Goal: Information Seeking & Learning: Learn about a topic

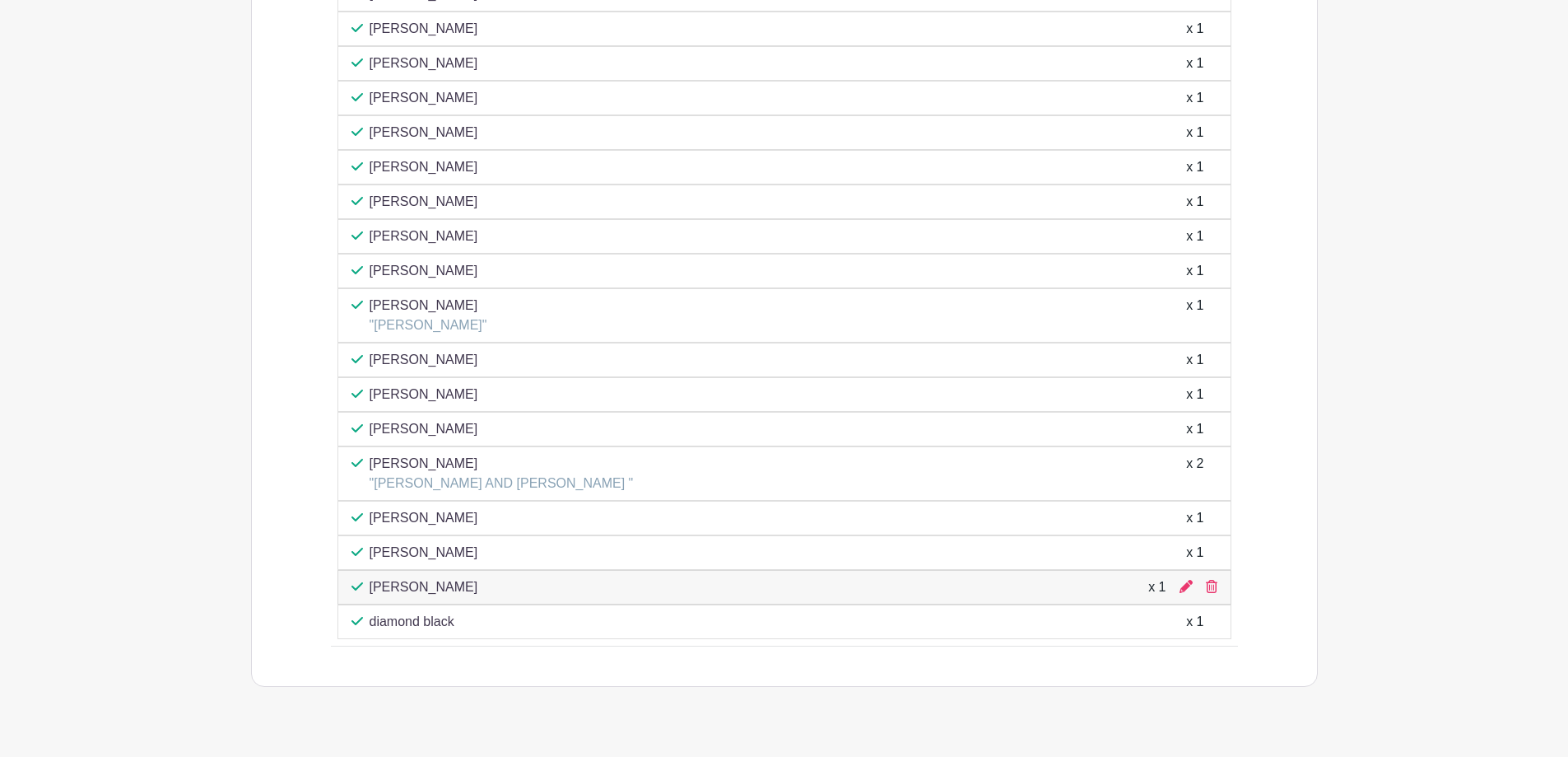
scroll to position [1235, 0]
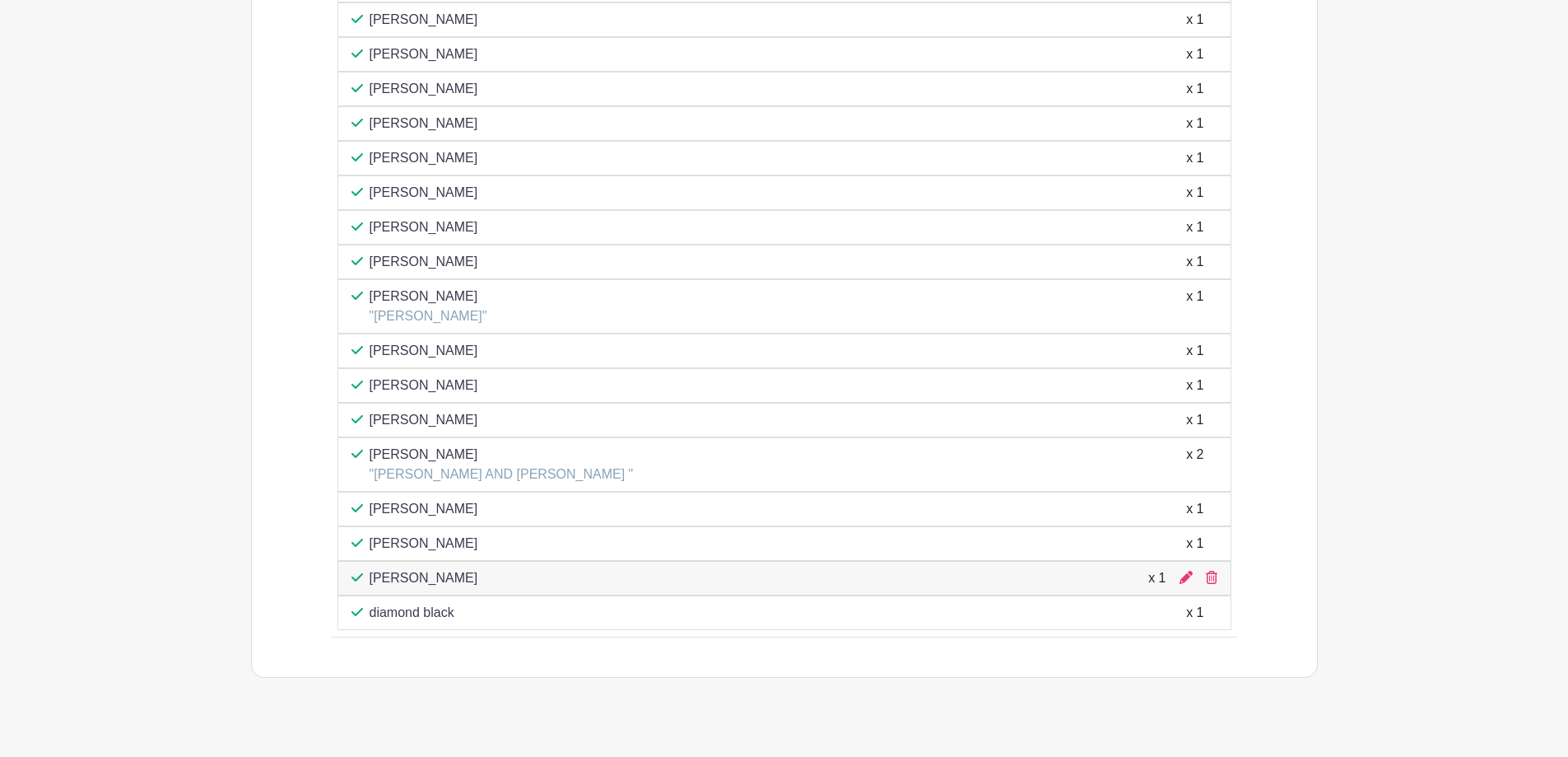
click at [499, 469] on p ""[PERSON_NAME] AND [PERSON_NAME] "" at bounding box center [501, 475] width 264 height 20
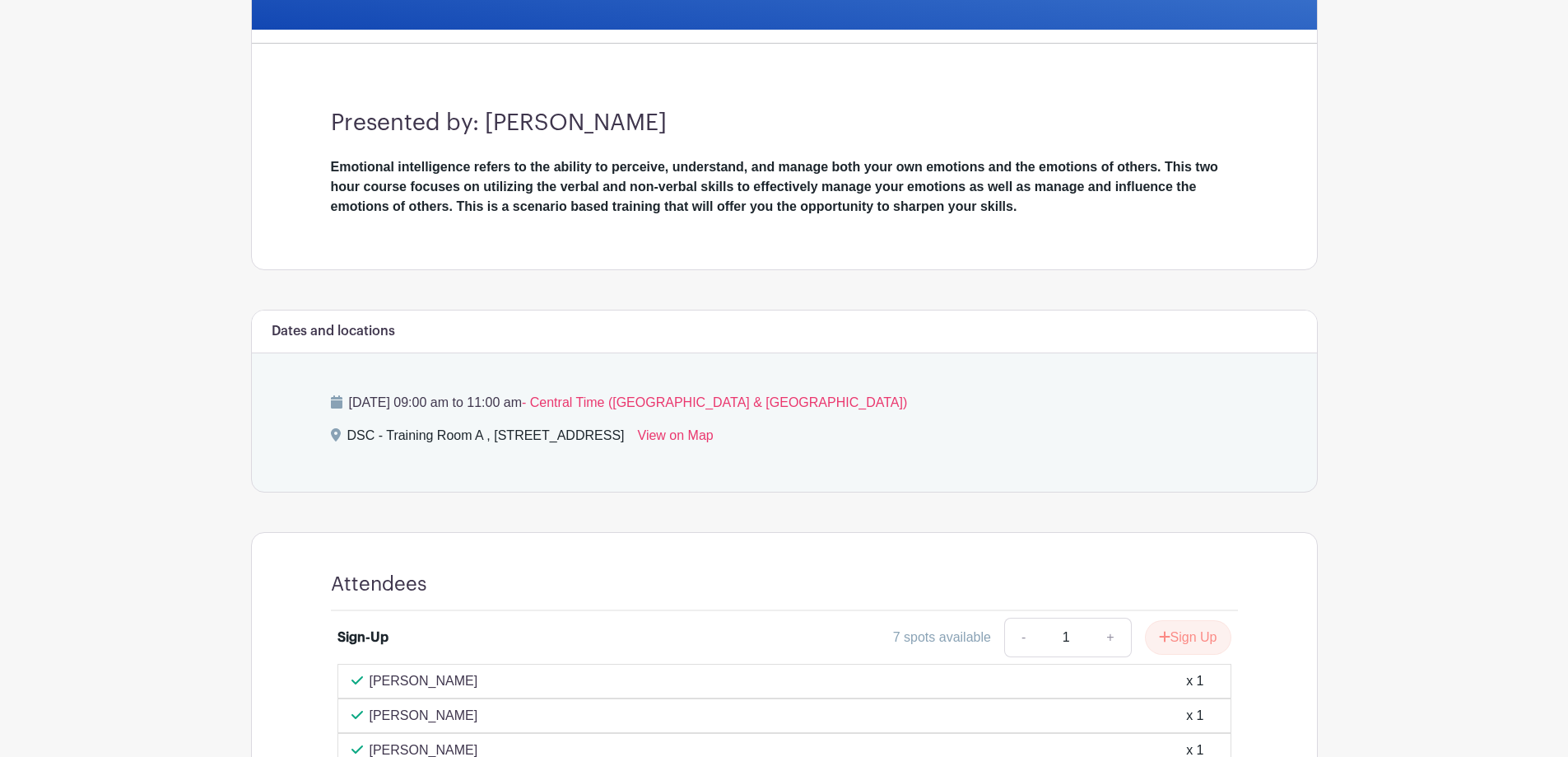
scroll to position [165, 0]
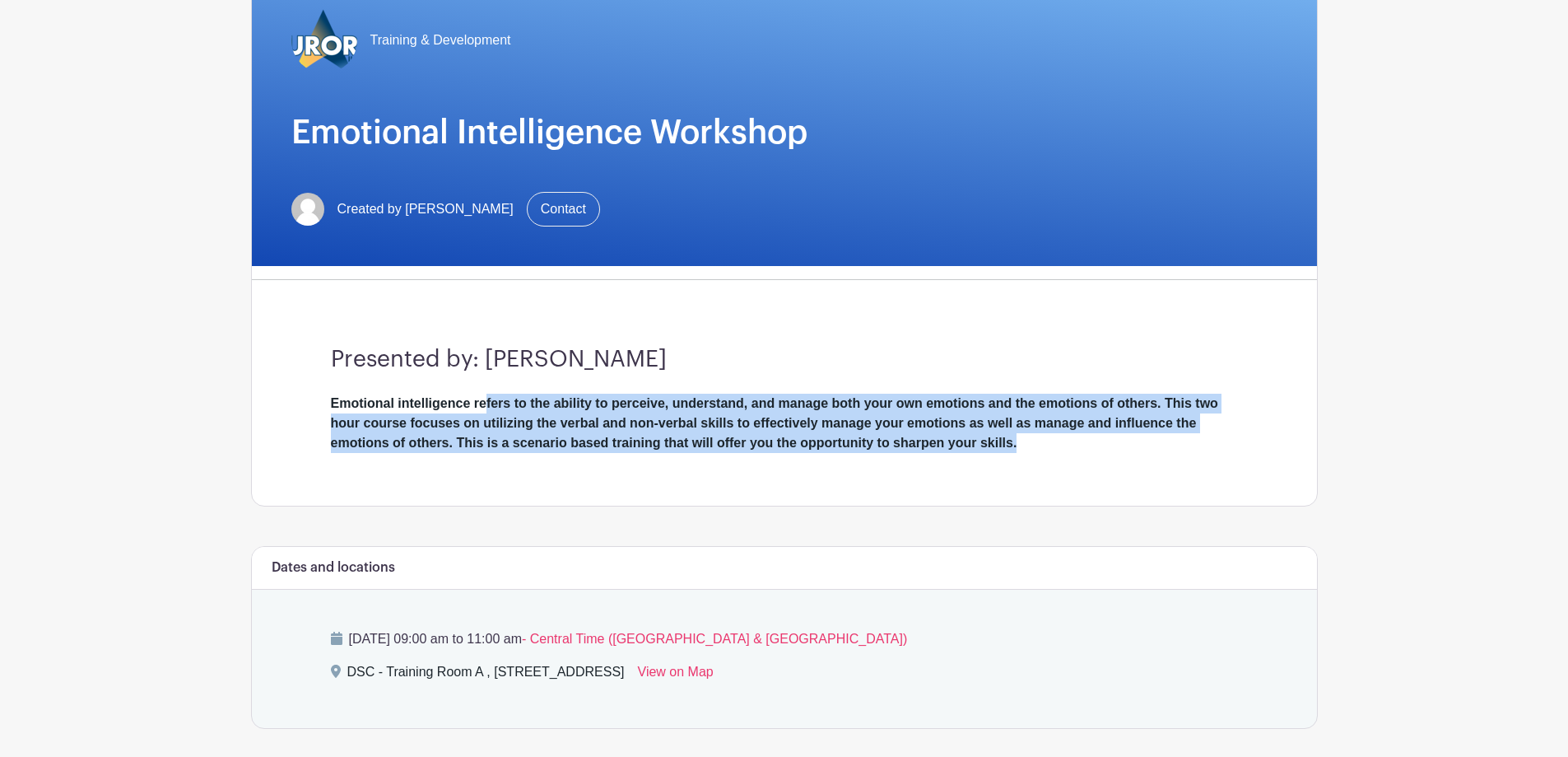
drag, startPoint x: 487, startPoint y: 394, endPoint x: 1048, endPoint y: 468, distance: 565.9
click at [1048, 468] on div "Presented by: [PERSON_NAME] Emotional intelligence refers to the ability to per…" at bounding box center [784, 399] width 986 height 212
click at [1044, 459] on div "Presented by: [PERSON_NAME] Emotional intelligence refers to the ability to per…" at bounding box center [784, 399] width 986 height 212
click at [1016, 459] on div "Presented by: [PERSON_NAME] Emotional intelligence refers to the ability to per…" at bounding box center [784, 399] width 986 height 212
click at [976, 468] on div "Presented by: [PERSON_NAME] Emotional intelligence refers to the ability to per…" at bounding box center [784, 399] width 986 height 212
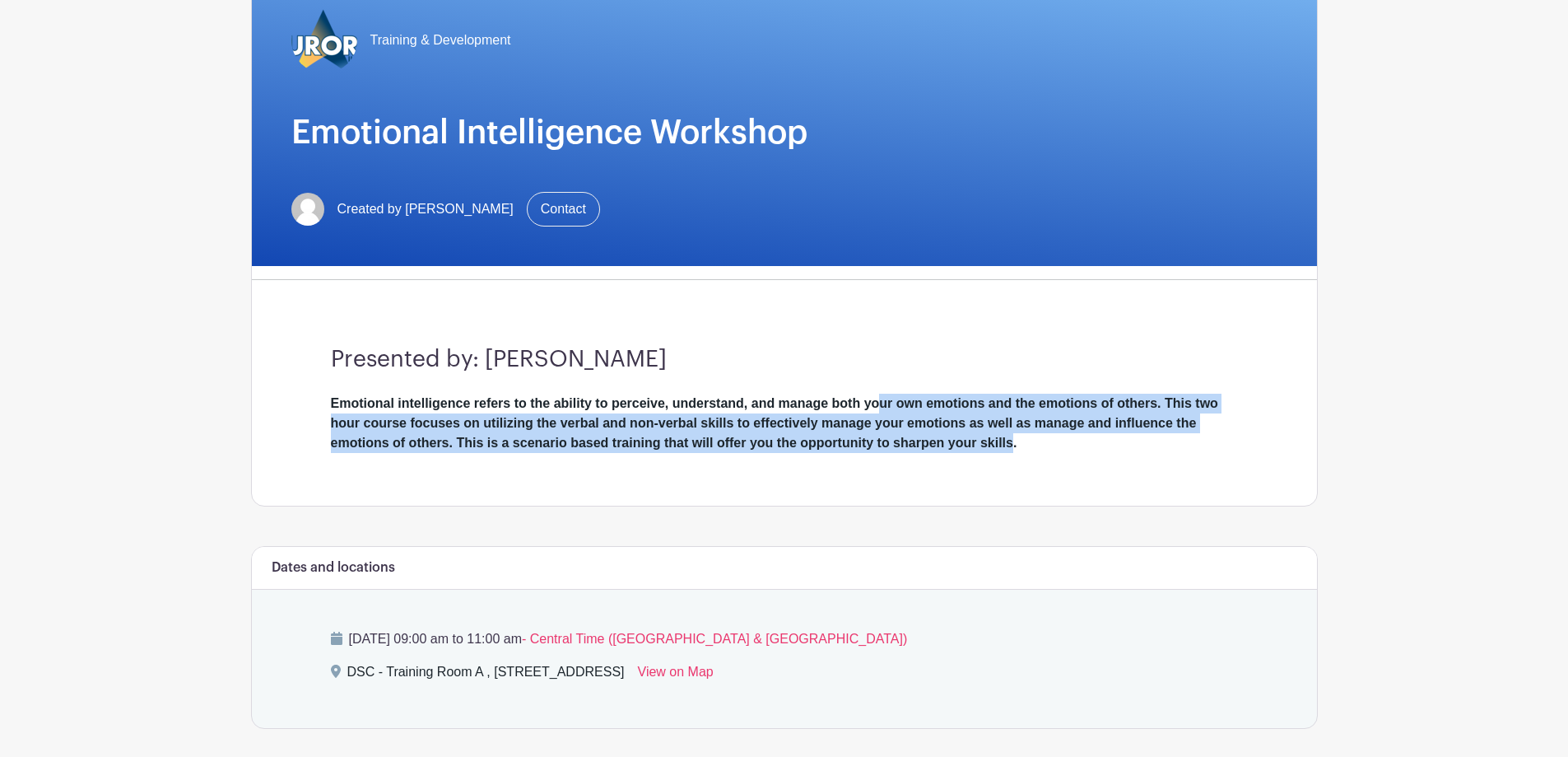
drag, startPoint x: 890, startPoint y: 406, endPoint x: 1010, endPoint y: 452, distance: 128.5
click at [1010, 452] on div "Emotional intelligence refers to the ability to perceive, understand, and manag…" at bounding box center [784, 423] width 907 height 59
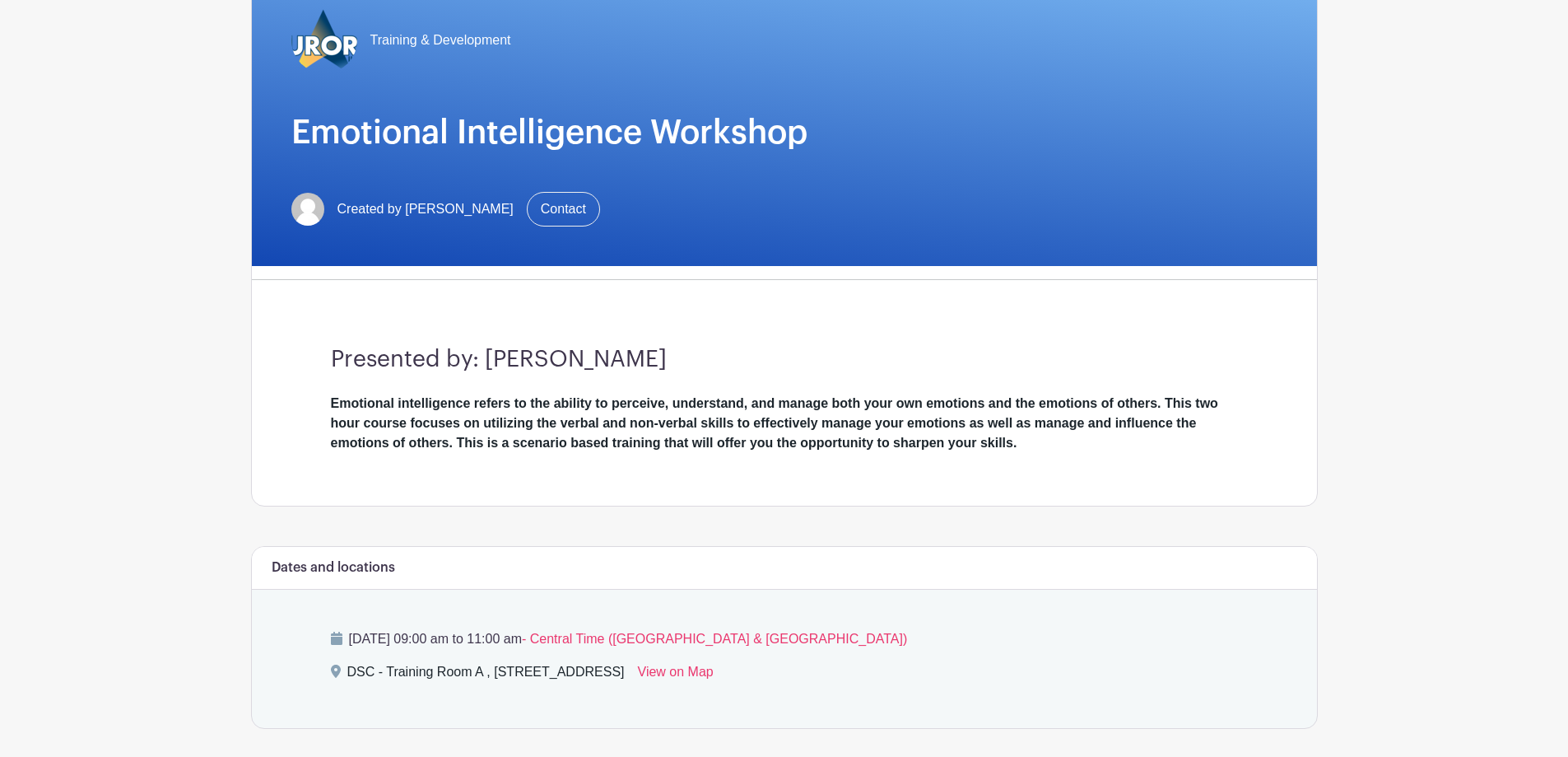
click at [1028, 451] on div "Emotional intelligence refers to the ability to perceive, understand, and manag…" at bounding box center [784, 423] width 907 height 59
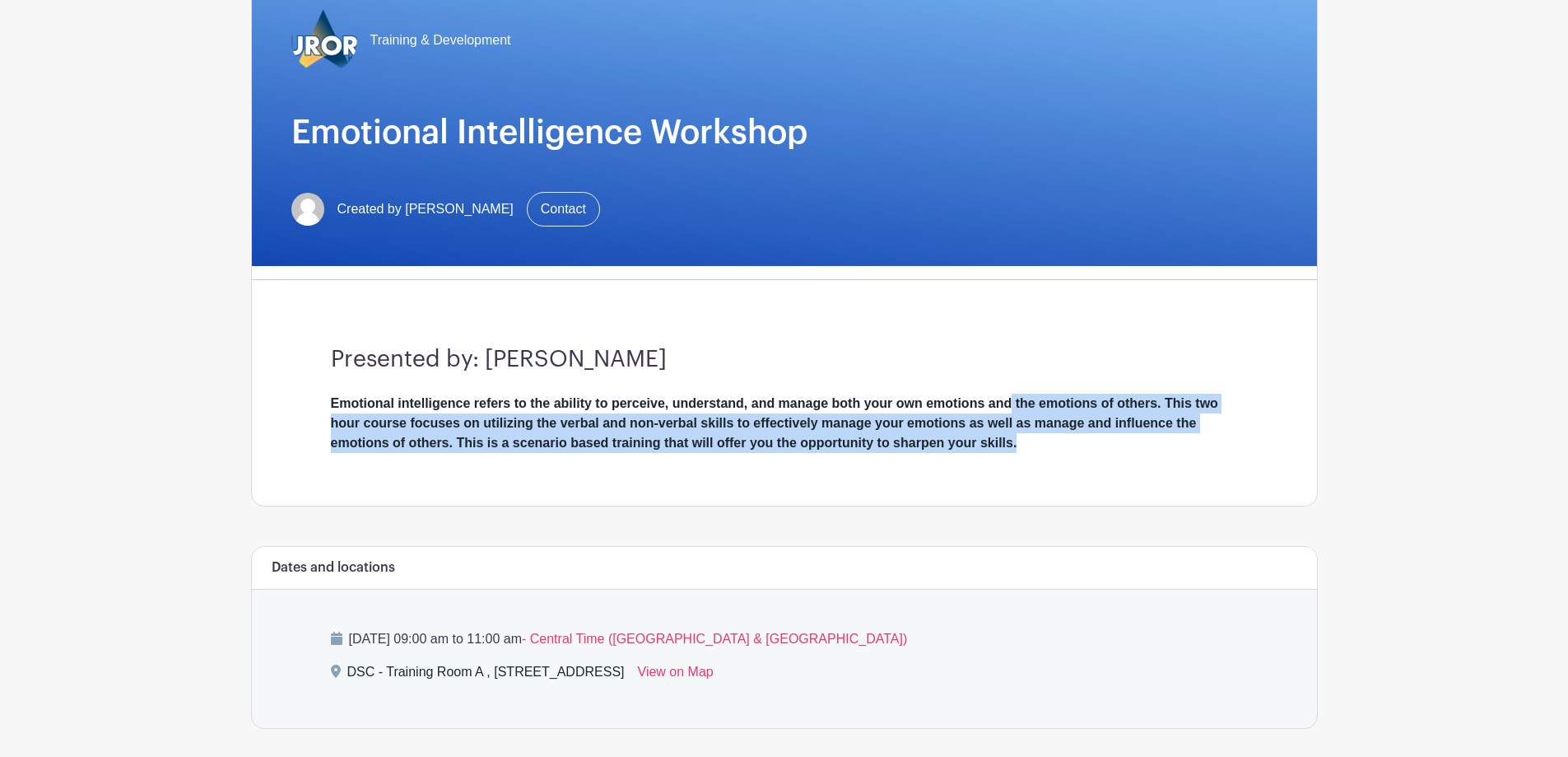
drag, startPoint x: 1029, startPoint y: 456, endPoint x: 1008, endPoint y: 389, distance: 70.2
click at [1008, 389] on div "Presented by: [PERSON_NAME] Emotional intelligence refers to the ability to per…" at bounding box center [784, 399] width 986 height 212
